Goal: Find specific page/section: Find specific page/section

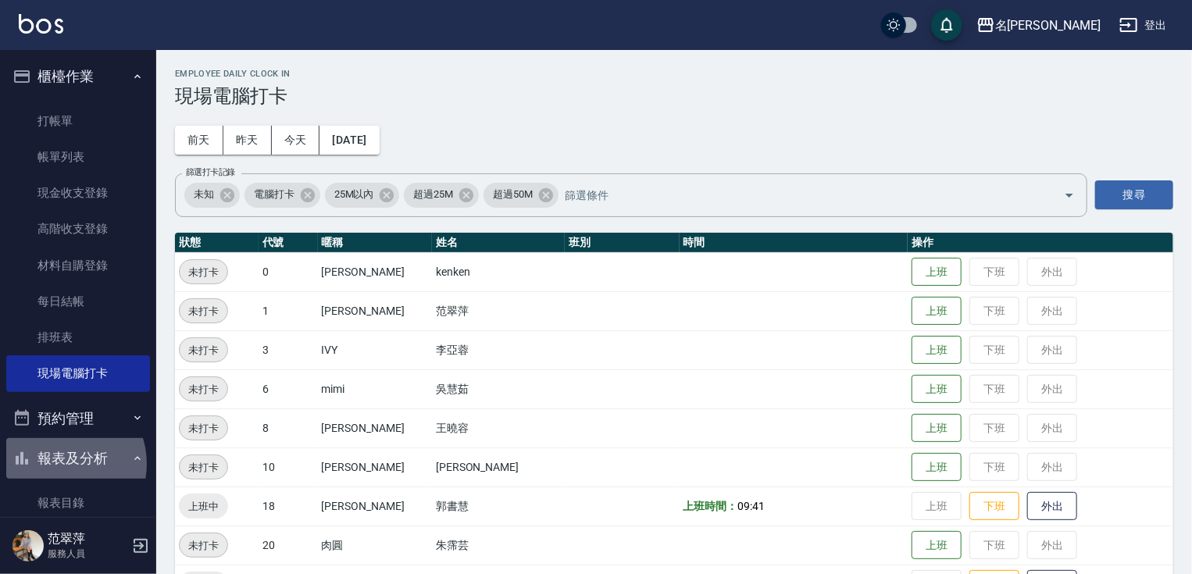
click at [59, 464] on button "報表及分析" at bounding box center [78, 458] width 144 height 41
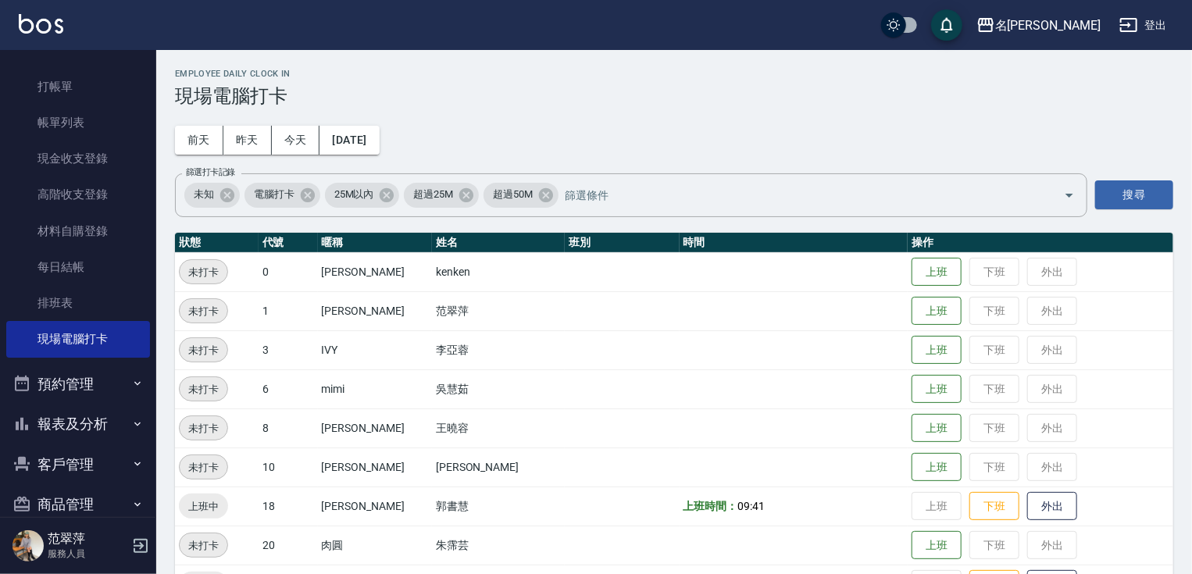
scroll to position [59, 0]
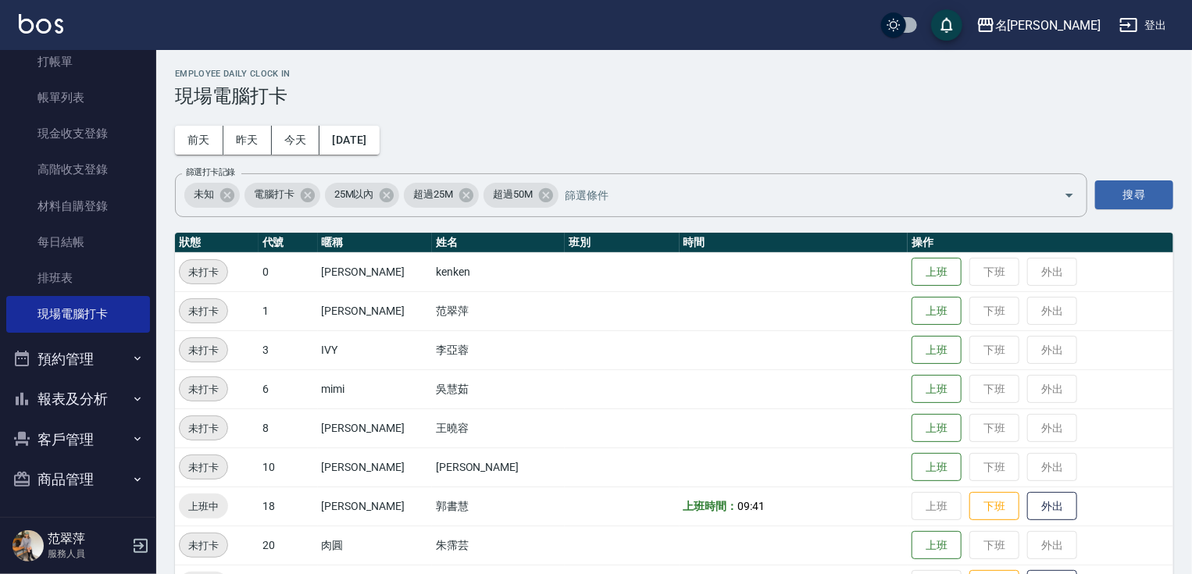
click at [91, 391] on button "報表及分析" at bounding box center [78, 399] width 144 height 41
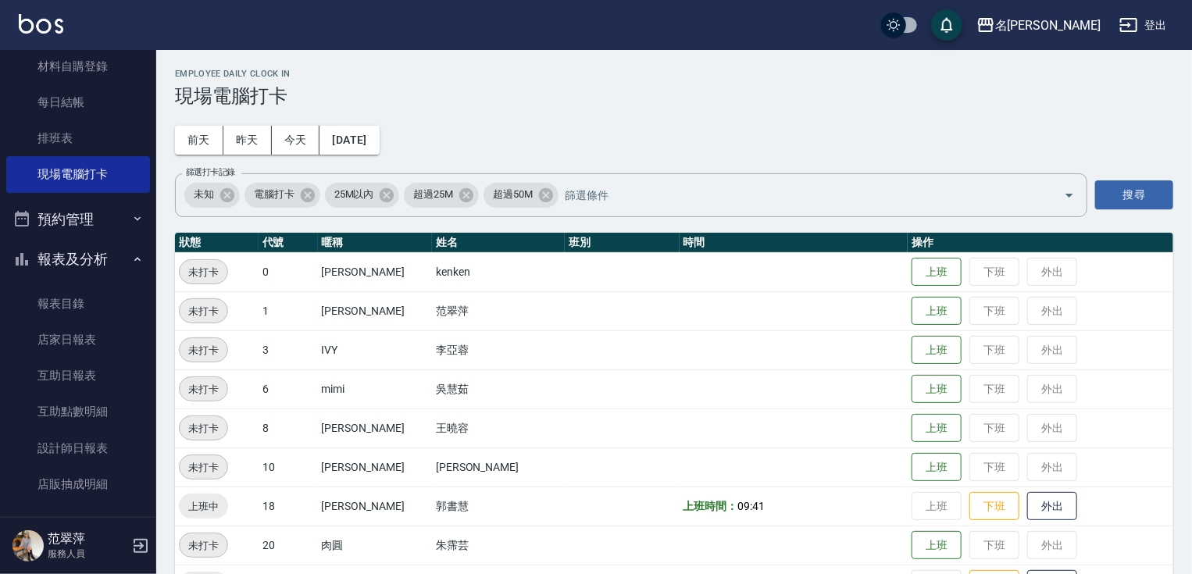
scroll to position [216, 0]
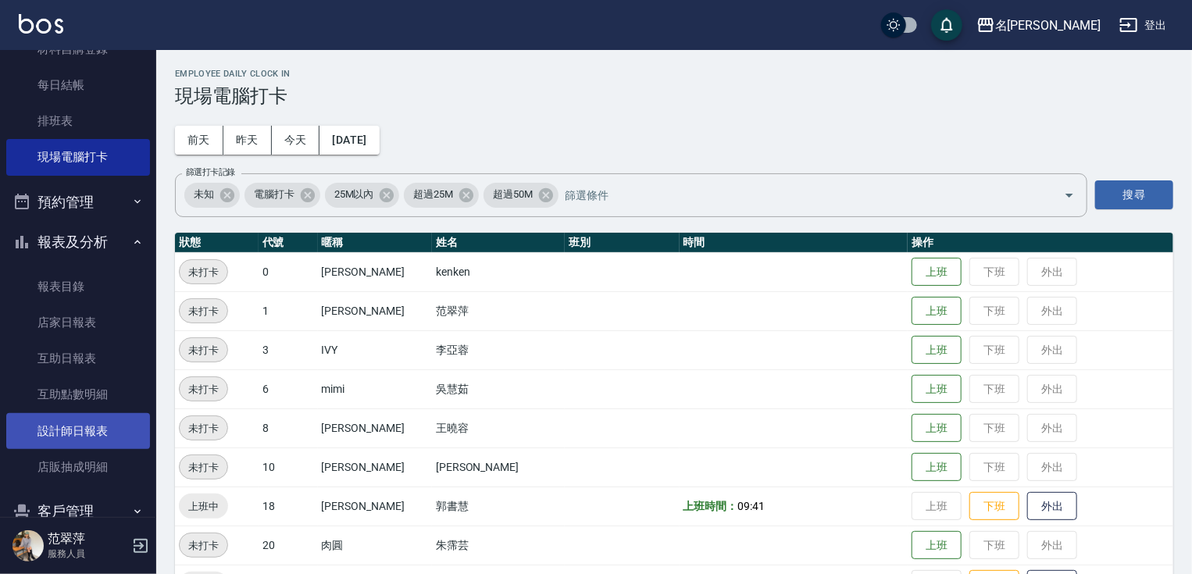
click at [85, 428] on link "設計師日報表" at bounding box center [78, 431] width 144 height 36
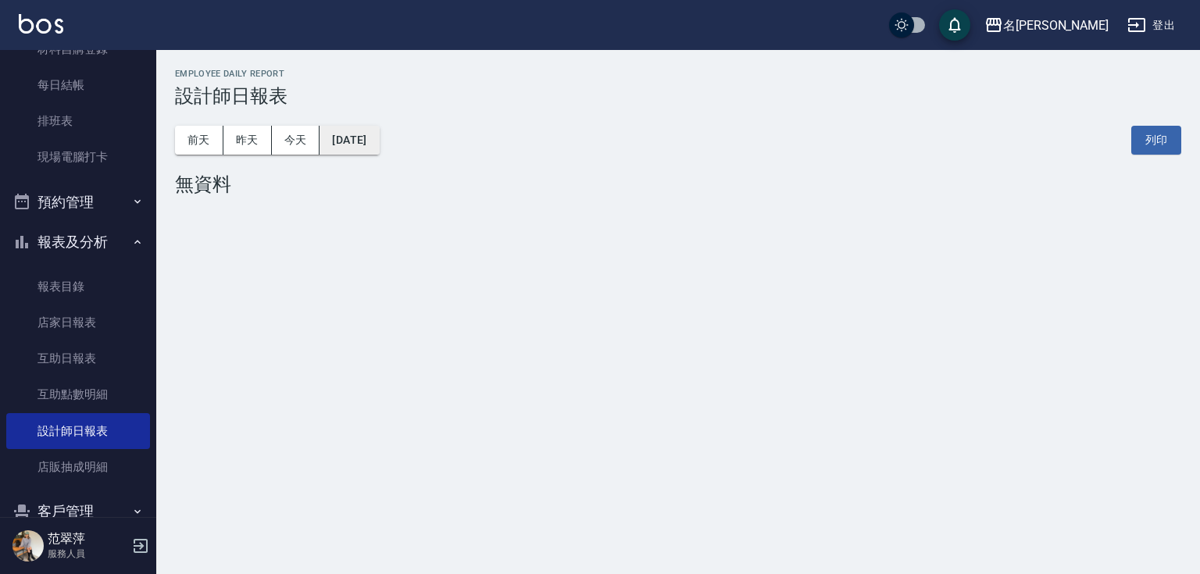
click at [375, 140] on button "[DATE]" at bounding box center [349, 140] width 59 height 29
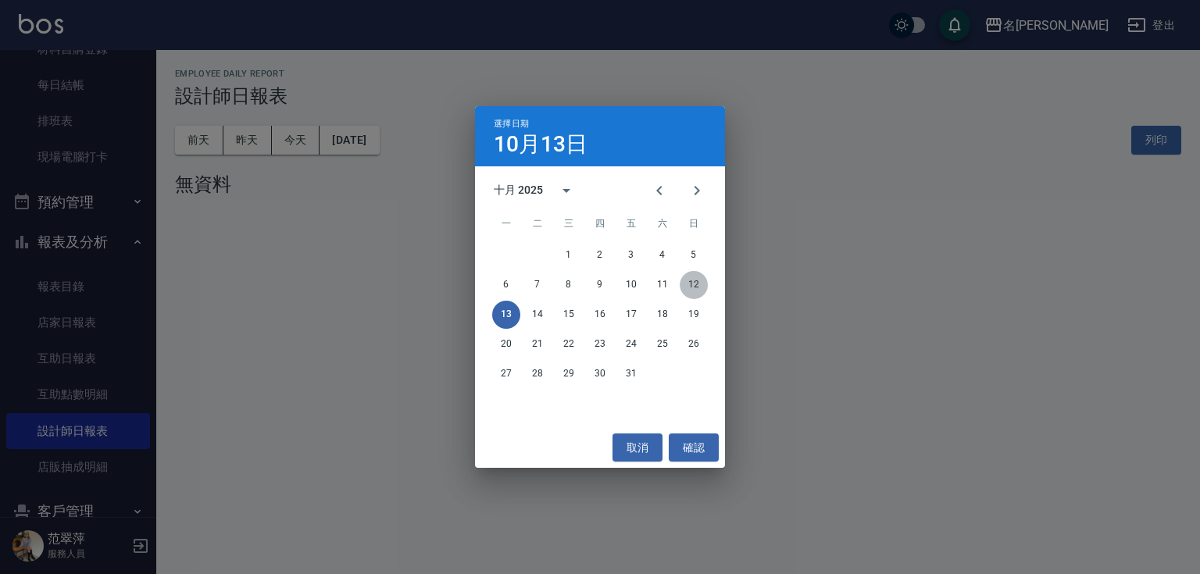
click at [691, 282] on button "12" at bounding box center [694, 285] width 28 height 28
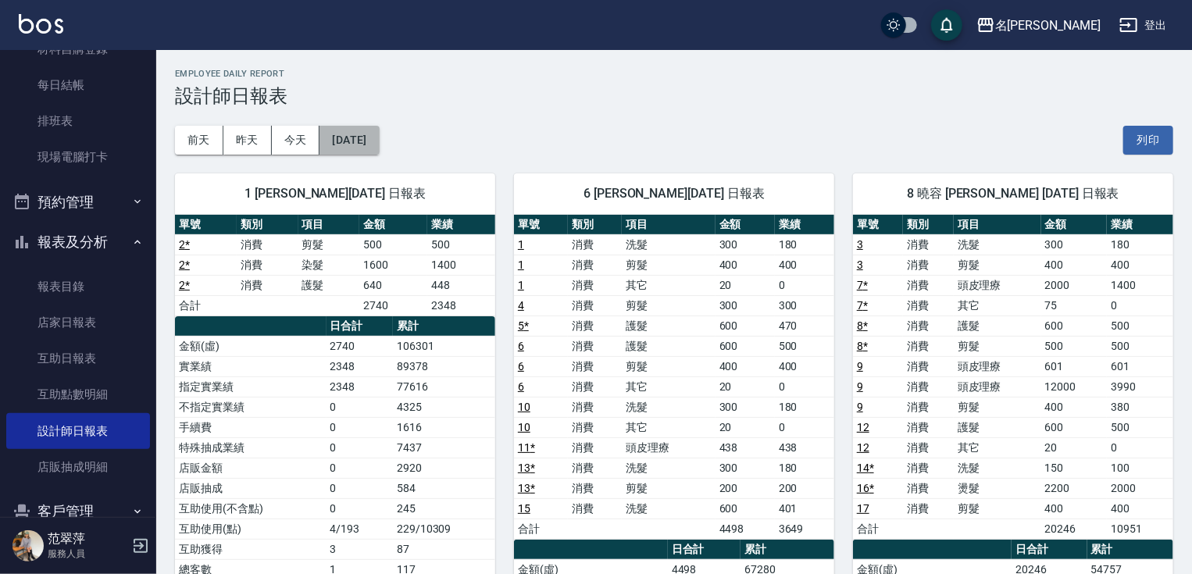
click at [379, 141] on button "[DATE]" at bounding box center [349, 140] width 59 height 29
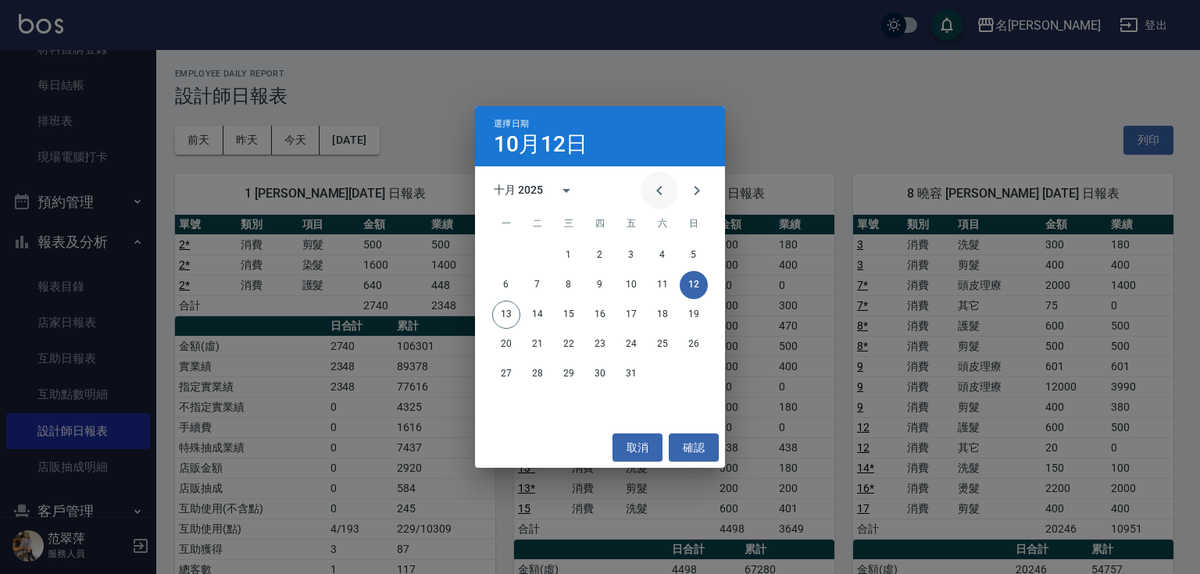
click at [658, 191] on icon "Previous month" at bounding box center [658, 190] width 5 height 9
click at [637, 279] on button "12" at bounding box center [631, 285] width 28 height 28
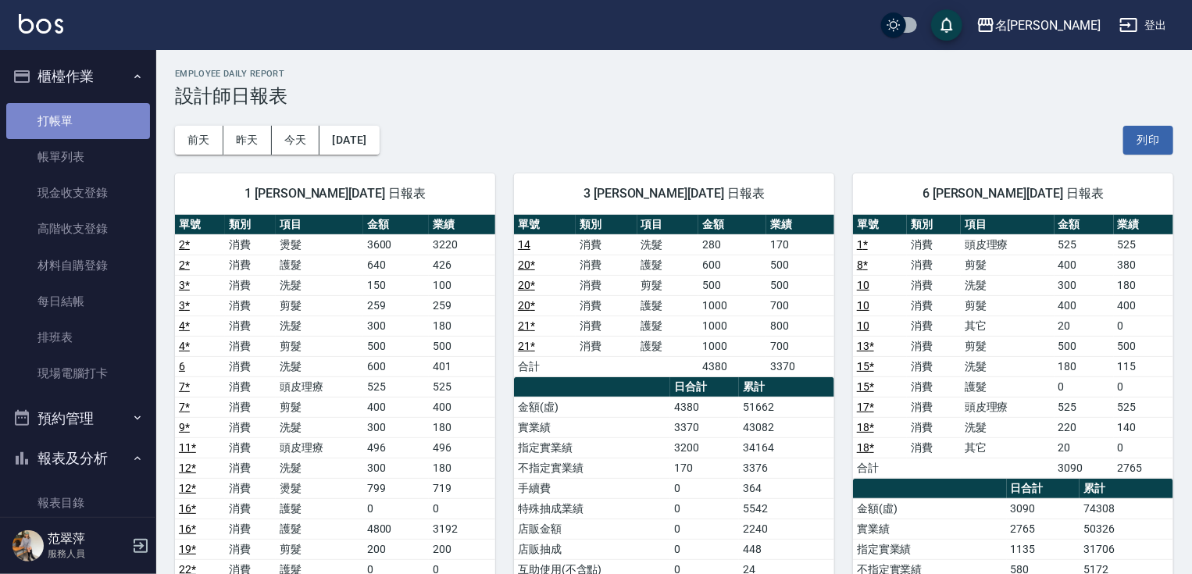
click at [78, 120] on link "打帳單" at bounding box center [78, 121] width 144 height 36
